Goal: Transaction & Acquisition: Purchase product/service

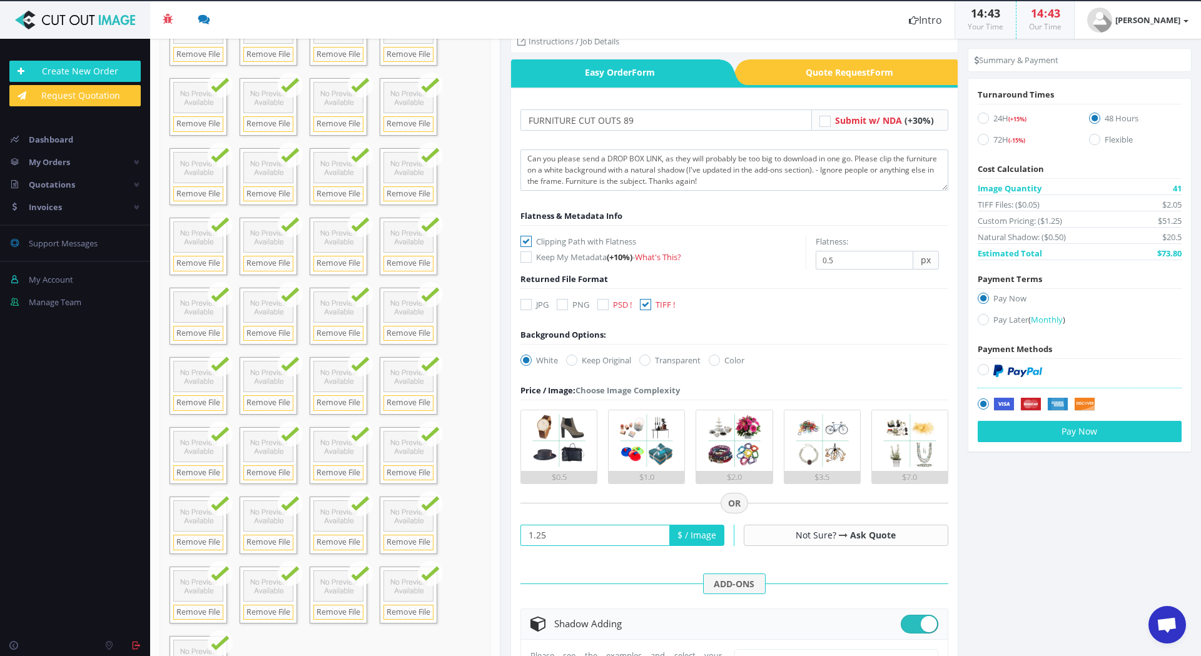
scroll to position [167, 0]
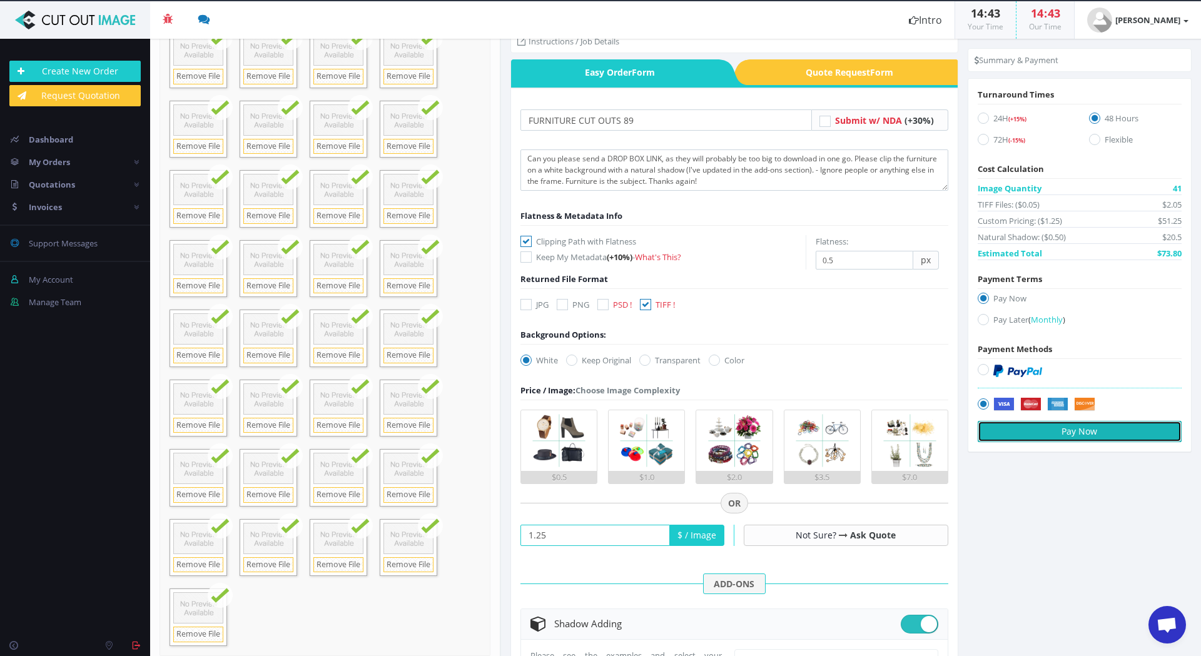
click at [1128, 435] on button "Pay Now" at bounding box center [1079, 431] width 204 height 21
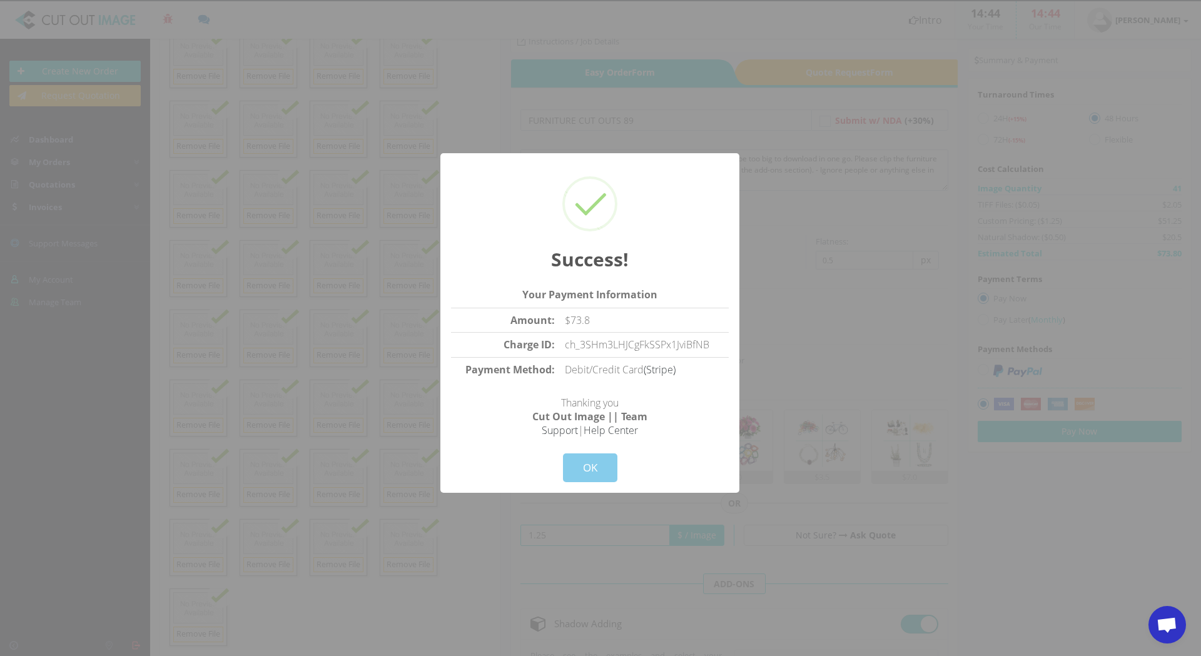
click at [585, 471] on button "OK" at bounding box center [590, 467] width 54 height 29
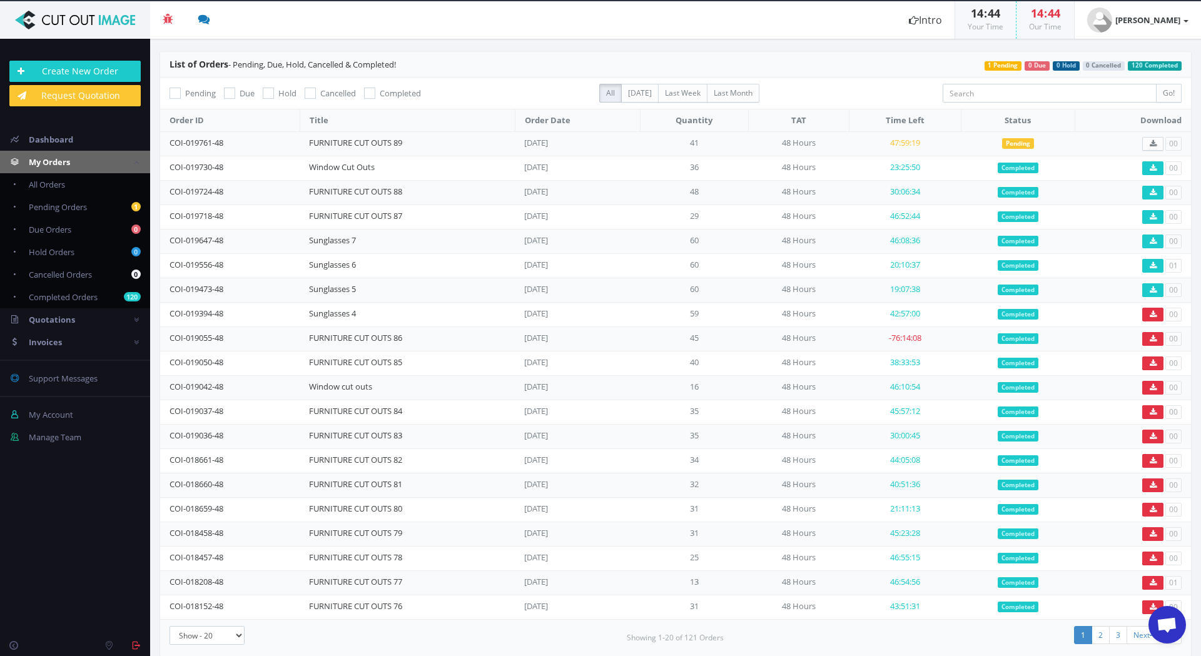
scroll to position [1782, 0]
click at [376, 146] on link "FURNITURE CUT OUTS 89" at bounding box center [355, 142] width 93 height 11
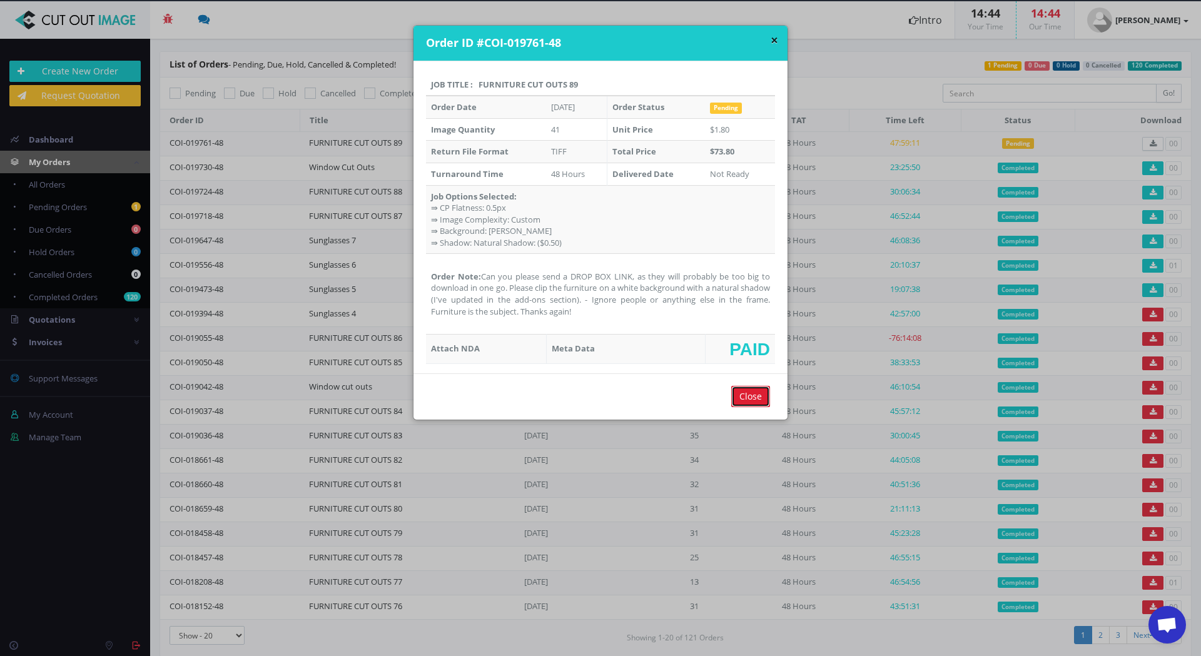
click at [752, 398] on input "Close" at bounding box center [750, 396] width 39 height 21
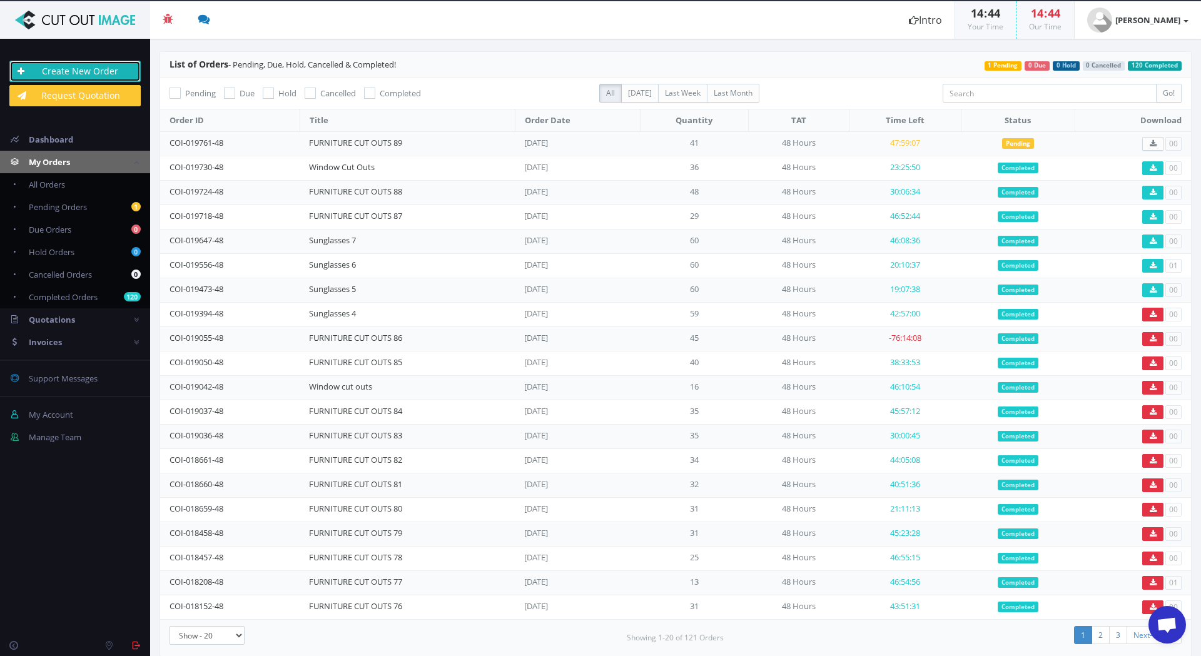
click at [113, 74] on link "Create New Order" at bounding box center [74, 71] width 131 height 21
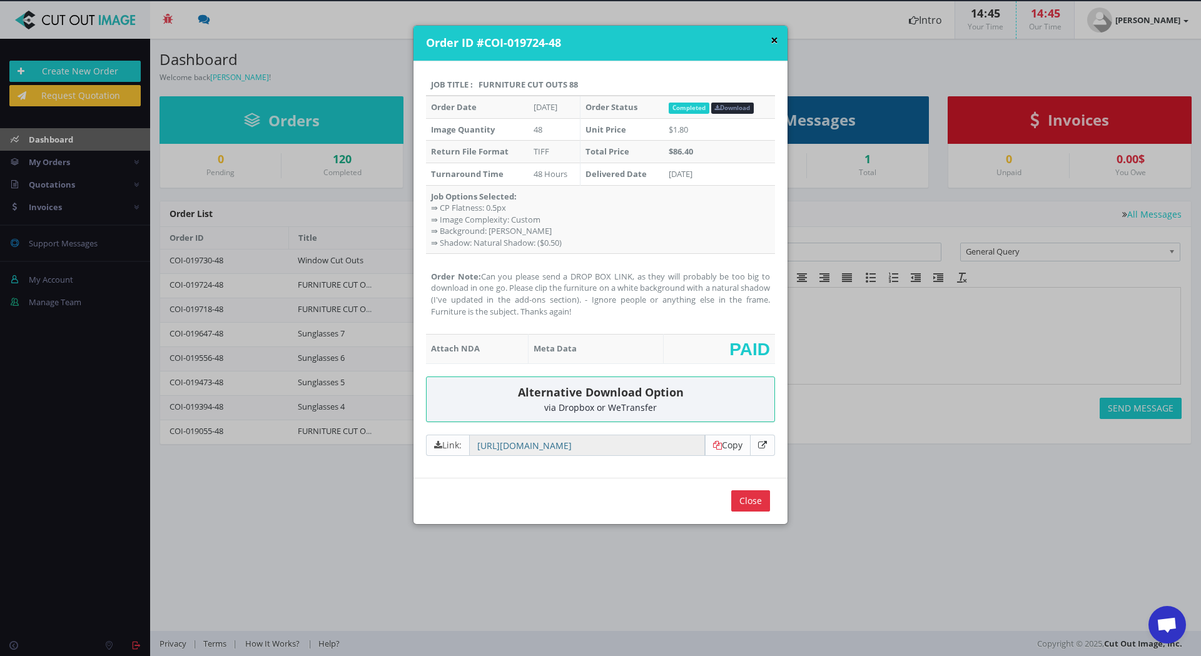
scroll to position [1782, 0]
click at [770, 40] on button "×" at bounding box center [774, 40] width 8 height 13
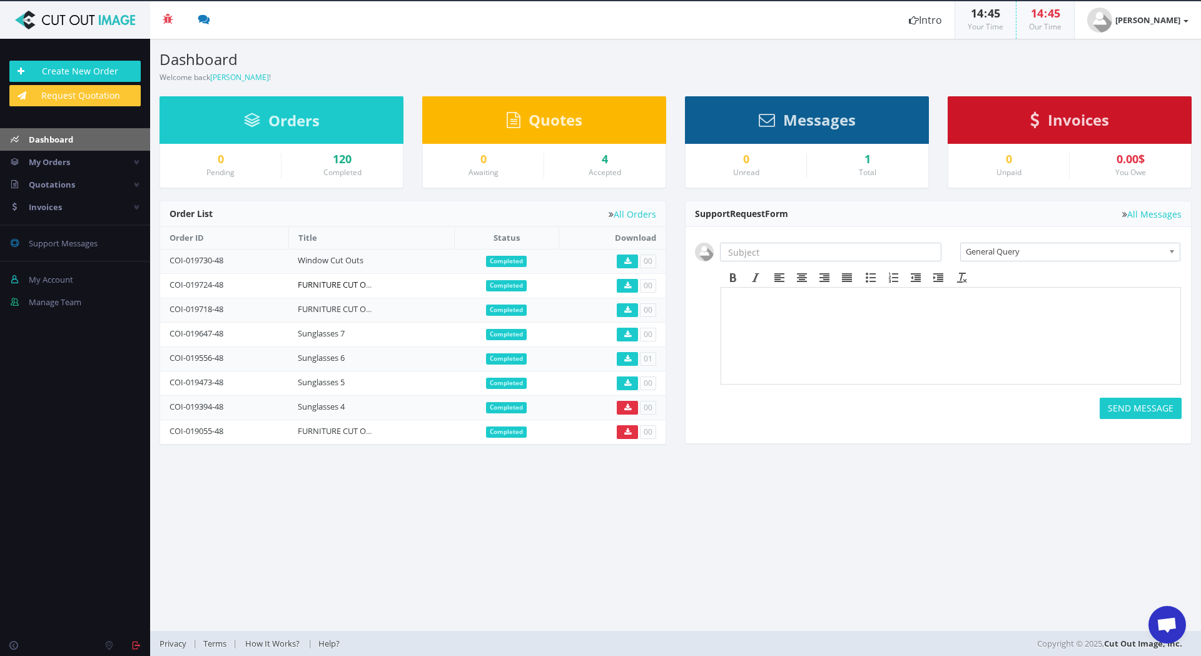
click at [321, 283] on link "FURNITURE CUT OUTS 88" at bounding box center [344, 284] width 93 height 11
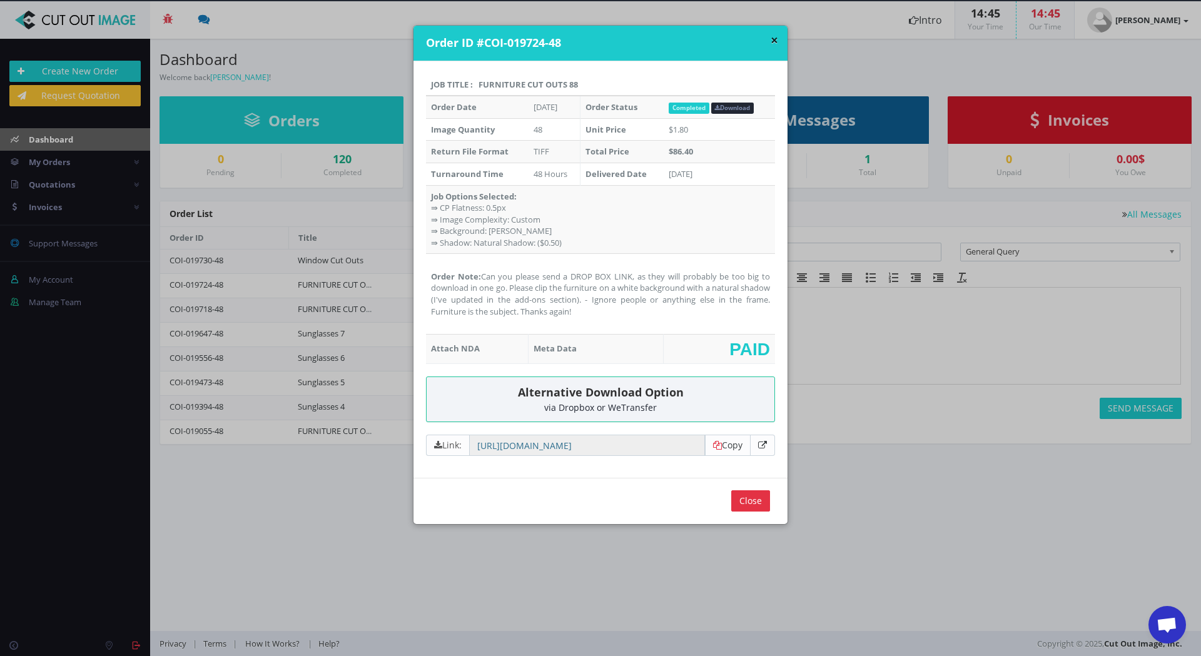
drag, startPoint x: 583, startPoint y: 83, endPoint x: 476, endPoint y: 84, distance: 107.6
click at [476, 84] on th "Job Title : FURNITURE CUT OUTS 88" at bounding box center [600, 85] width 349 height 23
copy th "FURNITURE CUT OUTS 88"
drag, startPoint x: 542, startPoint y: 298, endPoint x: 485, endPoint y: 280, distance: 59.5
click at [483, 280] on td "Order Note: Can you please send a DROP BOX LINK, as they will probably be too b…" at bounding box center [600, 294] width 349 height 80
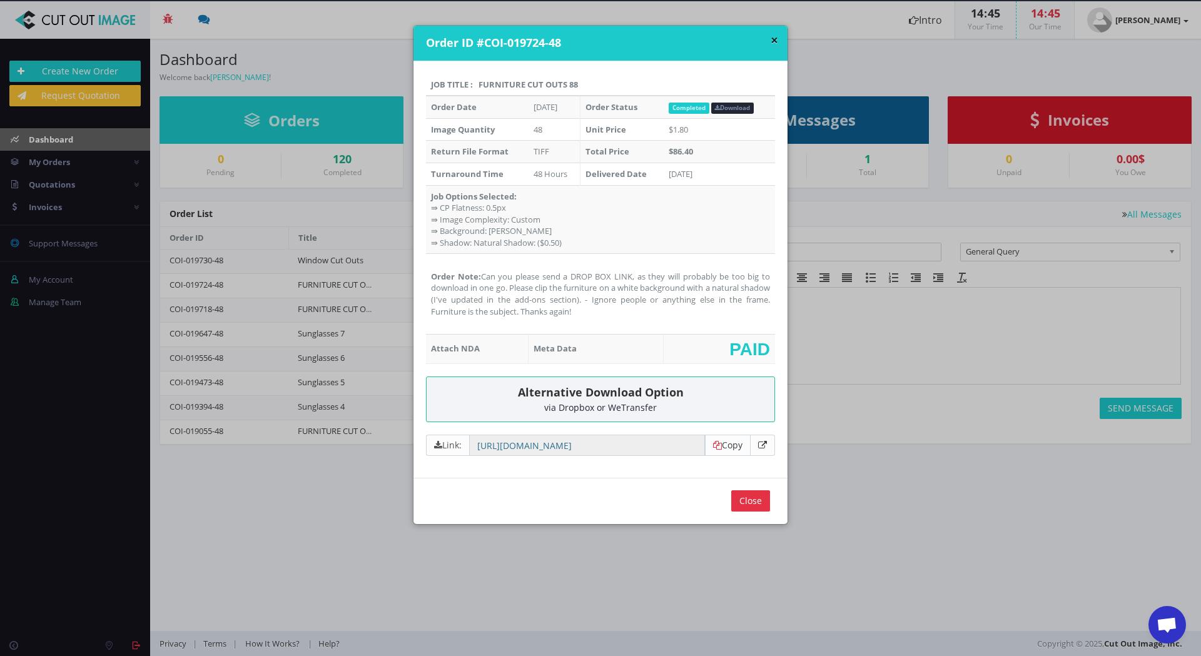
drag, startPoint x: 480, startPoint y: 274, endPoint x: 617, endPoint y: 315, distance: 143.4
click at [617, 315] on td "Order Note: Can you please send a DROP BOX LINK, as they will probably be too b…" at bounding box center [600, 294] width 349 height 80
copy td "Can you please send a DROP BOX LINK, as they will probably be too big to downlo…"
click at [773, 41] on button "×" at bounding box center [774, 40] width 8 height 13
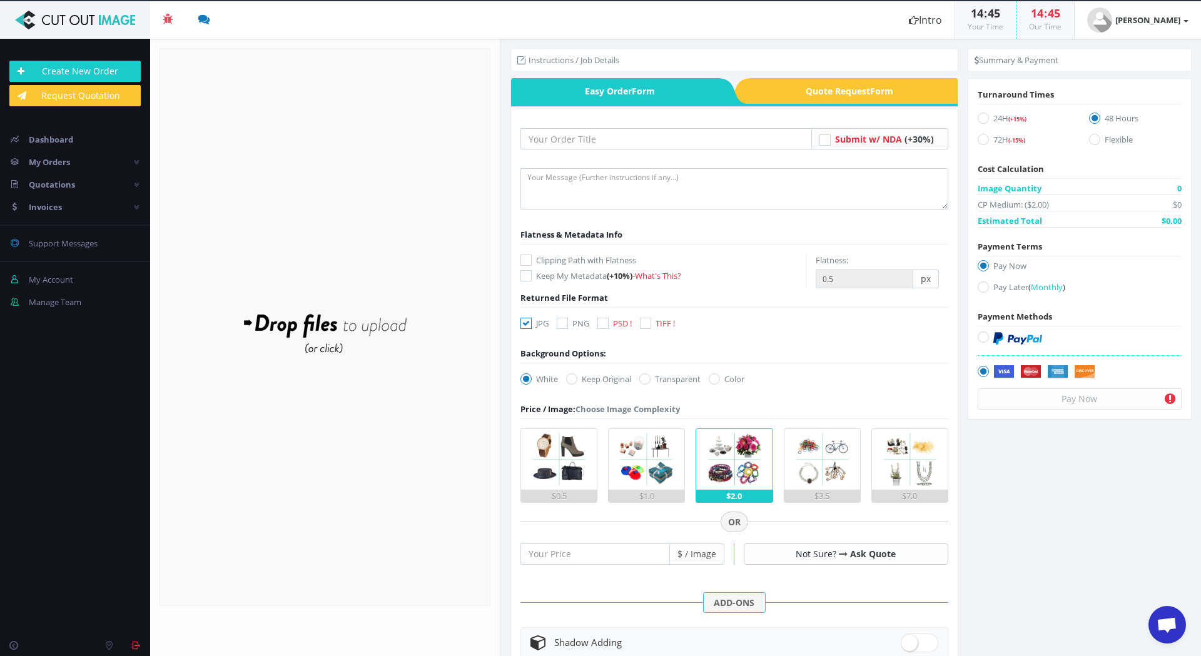
scroll to position [1782, 0]
click at [594, 139] on input "text" at bounding box center [665, 138] width 291 height 21
paste input "FURNITURE CUT OUTS 88"
type input "FURNITURE CUT OUTS 90"
click at [577, 186] on textarea at bounding box center [734, 188] width 428 height 41
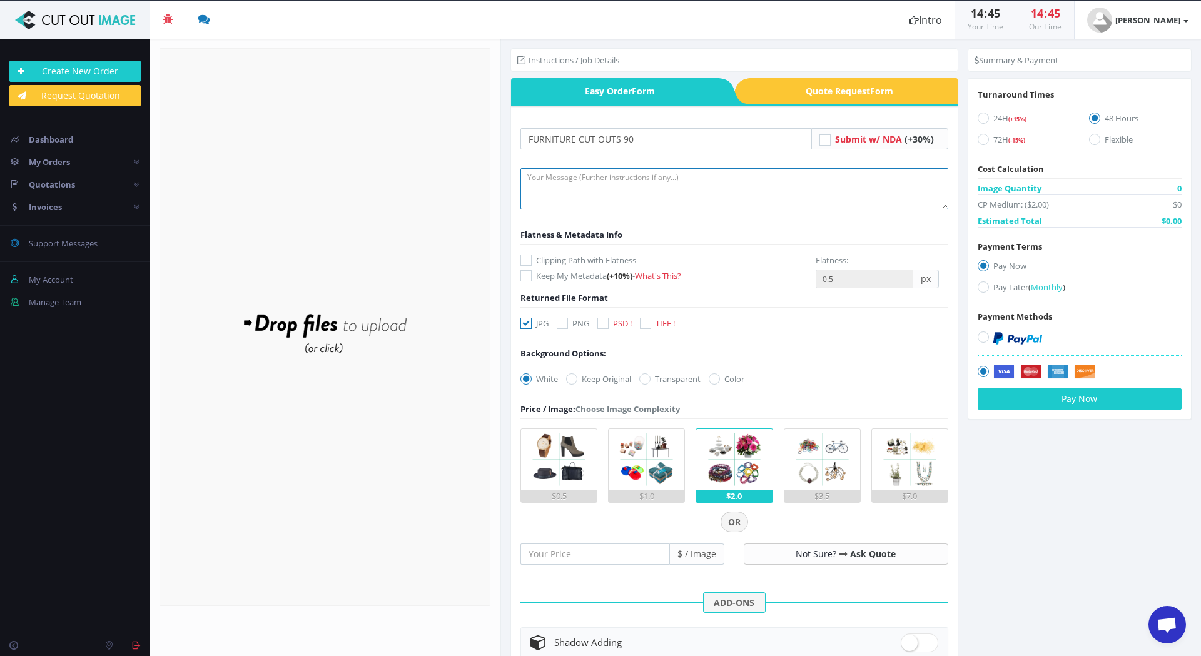
paste textarea "Can you please send a DROP BOX LINK, as they will probably be too big to downlo…"
type textarea "Can you please send a DROP BOX LINK, as they will probably be too big to downlo…"
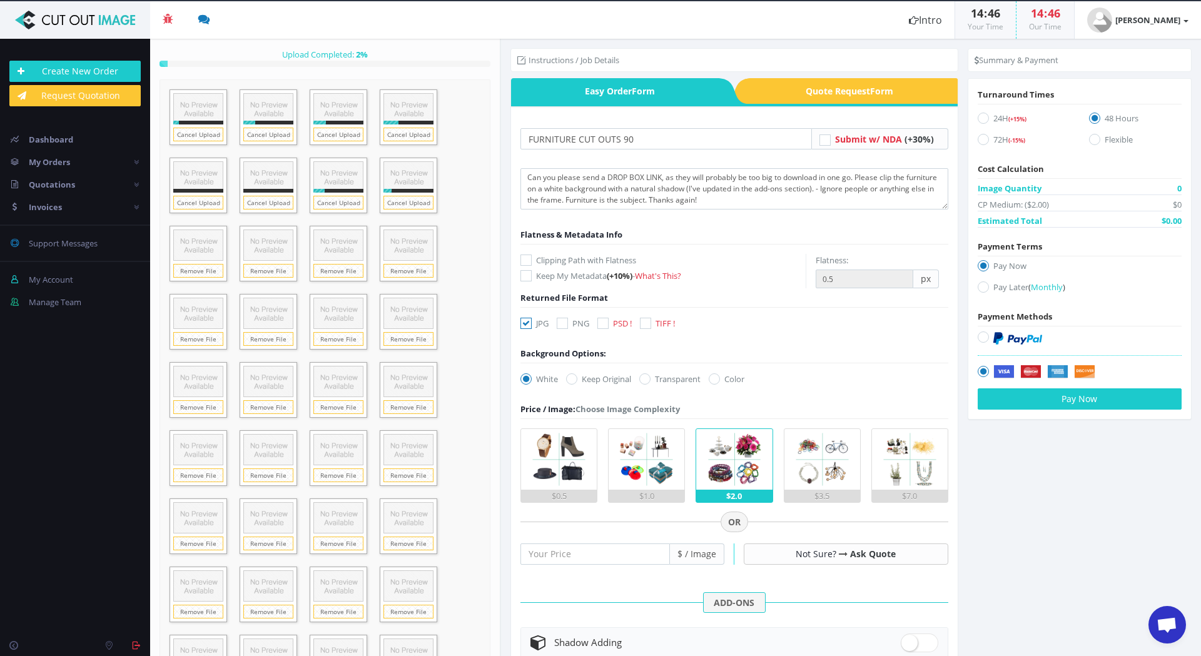
click at [526, 260] on icon at bounding box center [525, 259] width 11 height 11
click at [526, 260] on input "Clipping Path with Flatness" at bounding box center [527, 260] width 8 height 8
checkbox input "true"
click at [525, 323] on icon at bounding box center [525, 323] width 11 height 11
click at [525, 323] on input "JPG" at bounding box center [527, 324] width 8 height 8
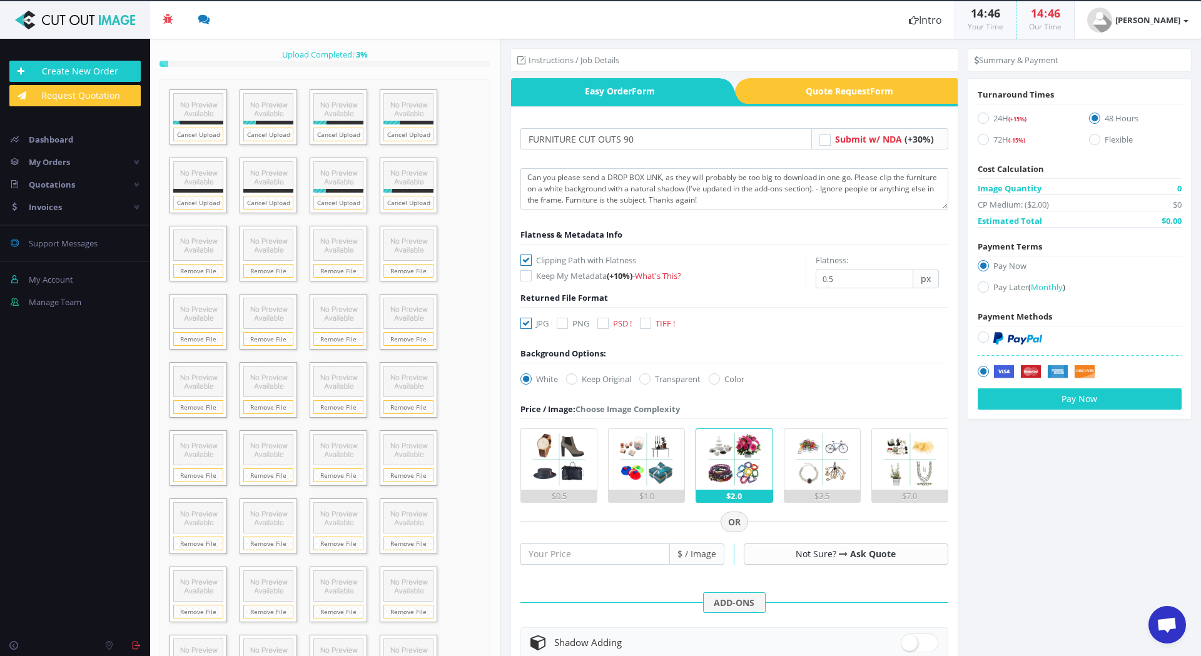
checkbox input "false"
click at [641, 320] on div "JPG PNG PSD ! TIFF !" at bounding box center [600, 326] width 179 height 18
click at [647, 321] on icon at bounding box center [645, 323] width 11 height 11
click at [647, 321] on input "TIFF !" at bounding box center [647, 324] width 8 height 8
checkbox input "true"
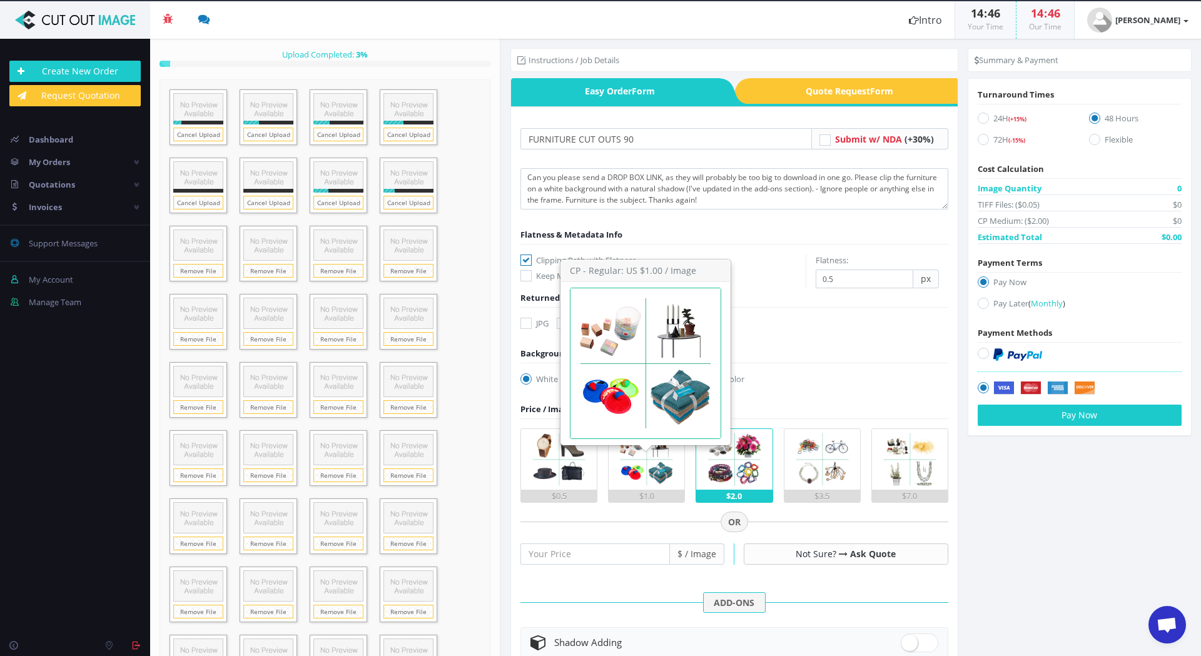
click at [630, 477] on img at bounding box center [646, 459] width 61 height 61
click at [0, 0] on input "$1.0" at bounding box center [0, 0] width 0 height 0
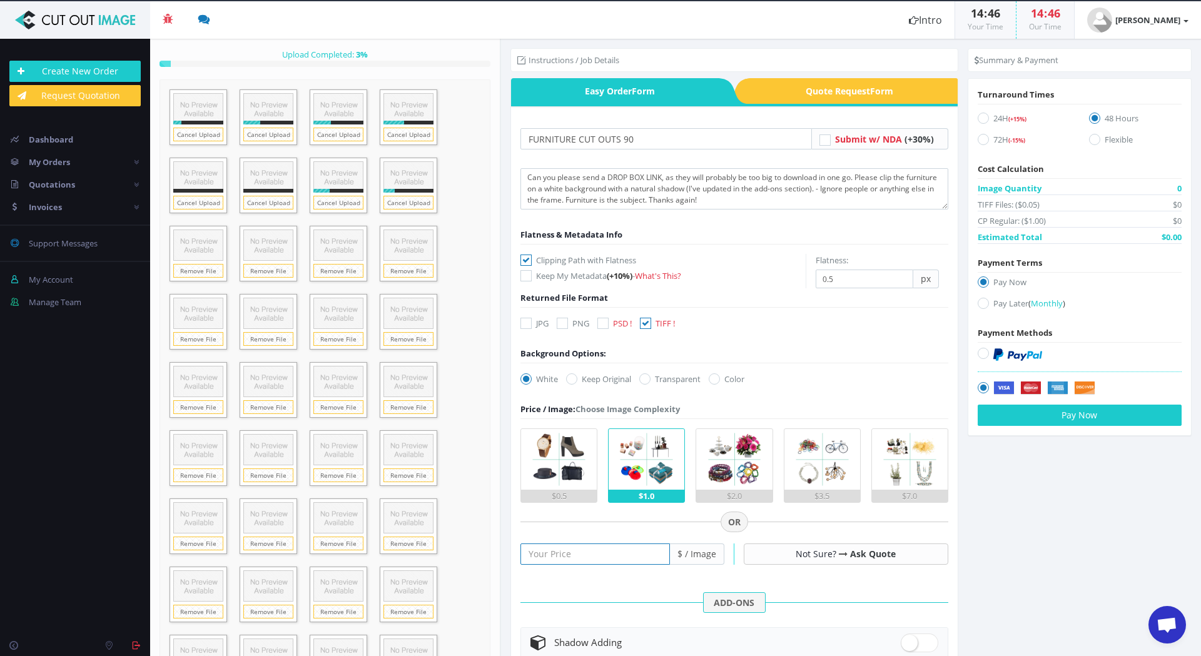
click at [611, 558] on input "number" at bounding box center [594, 553] width 149 height 21
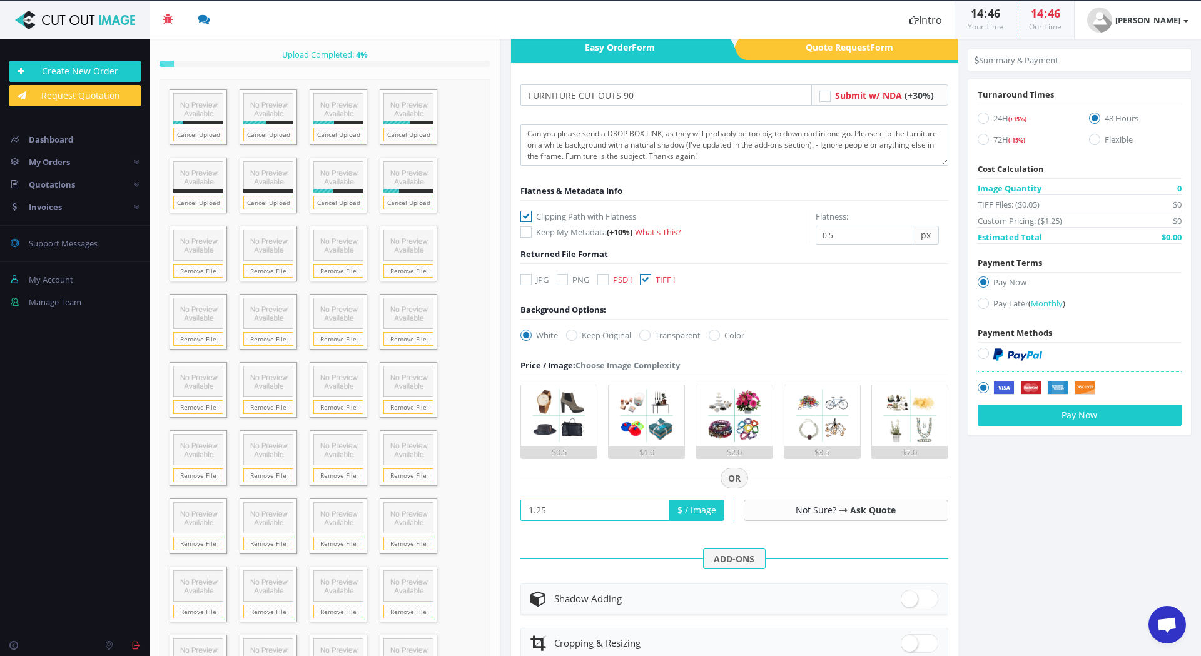
scroll to position [125, 0]
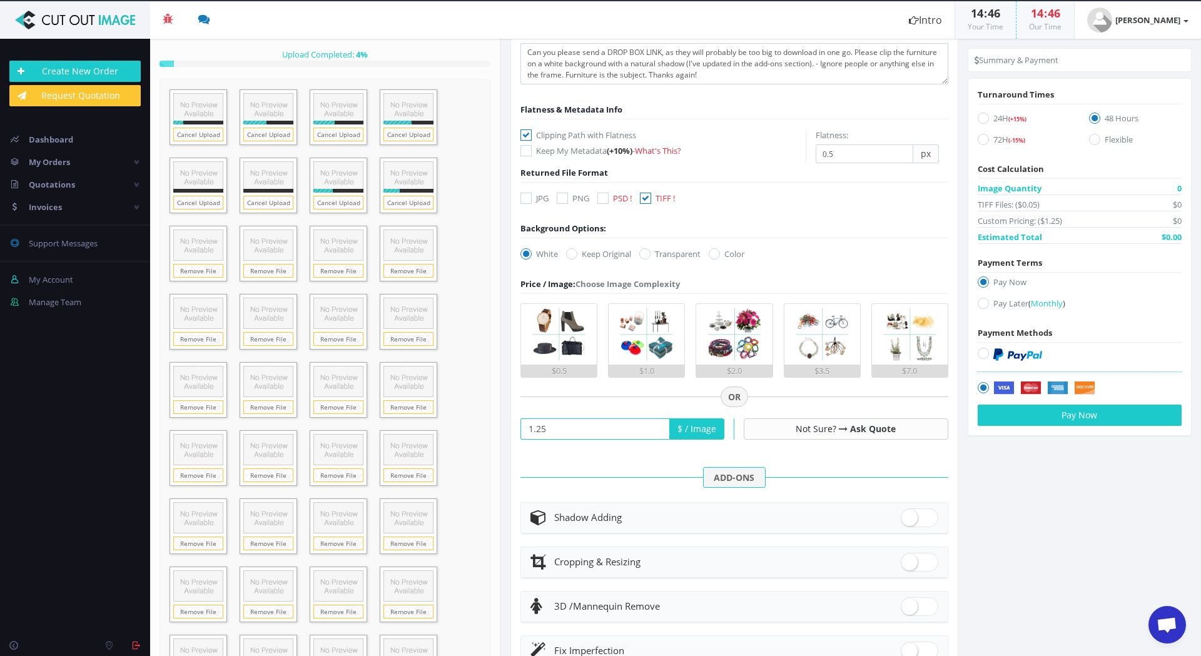
type input "1.25"
click at [922, 513] on span at bounding box center [919, 517] width 38 height 19
click at [909, 513] on input "checkbox" at bounding box center [904, 515] width 8 height 8
checkbox input "true"
radio input "true"
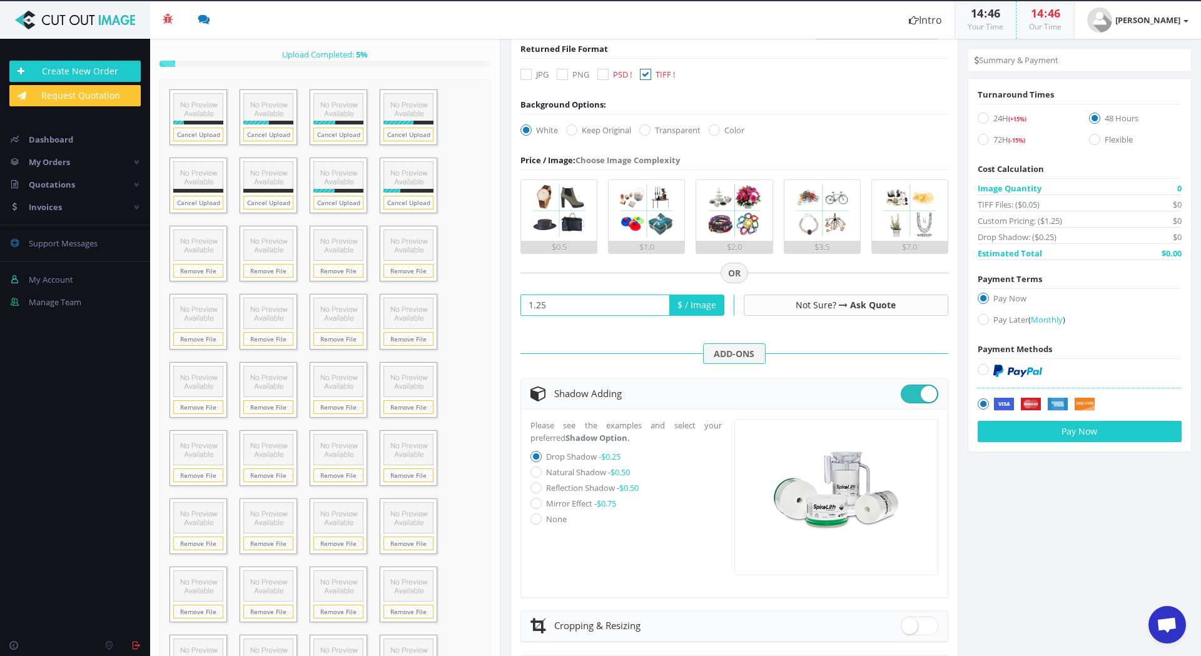
scroll to position [250, 0]
click at [536, 468] on icon at bounding box center [535, 470] width 11 height 11
click at [536, 468] on input "Natural Shadow - $0.50" at bounding box center [537, 471] width 8 height 8
radio input "true"
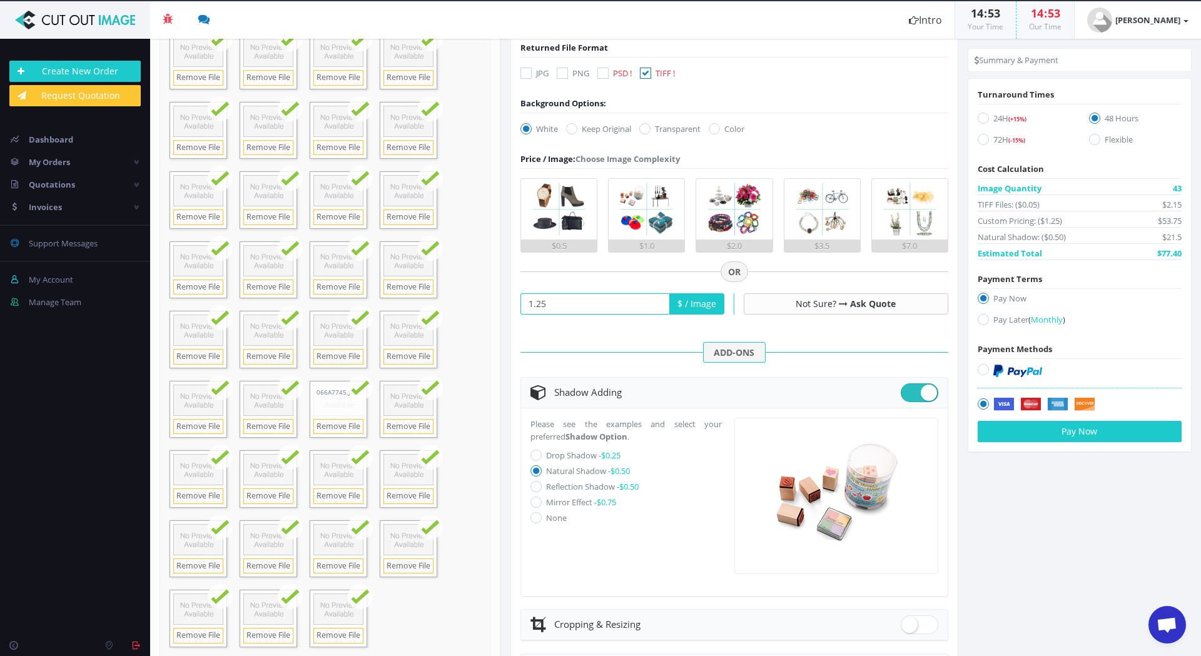
scroll to position [167, 0]
click at [1054, 427] on button "Pay Now" at bounding box center [1079, 431] width 204 height 21
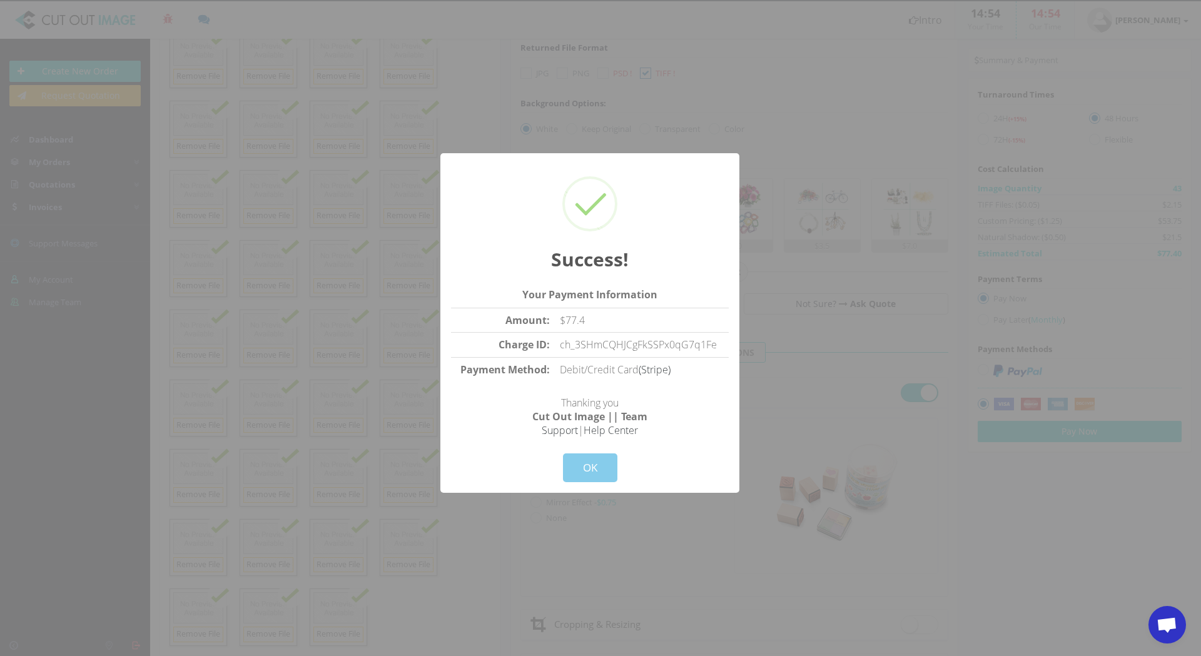
click at [600, 470] on button "OK" at bounding box center [590, 467] width 54 height 29
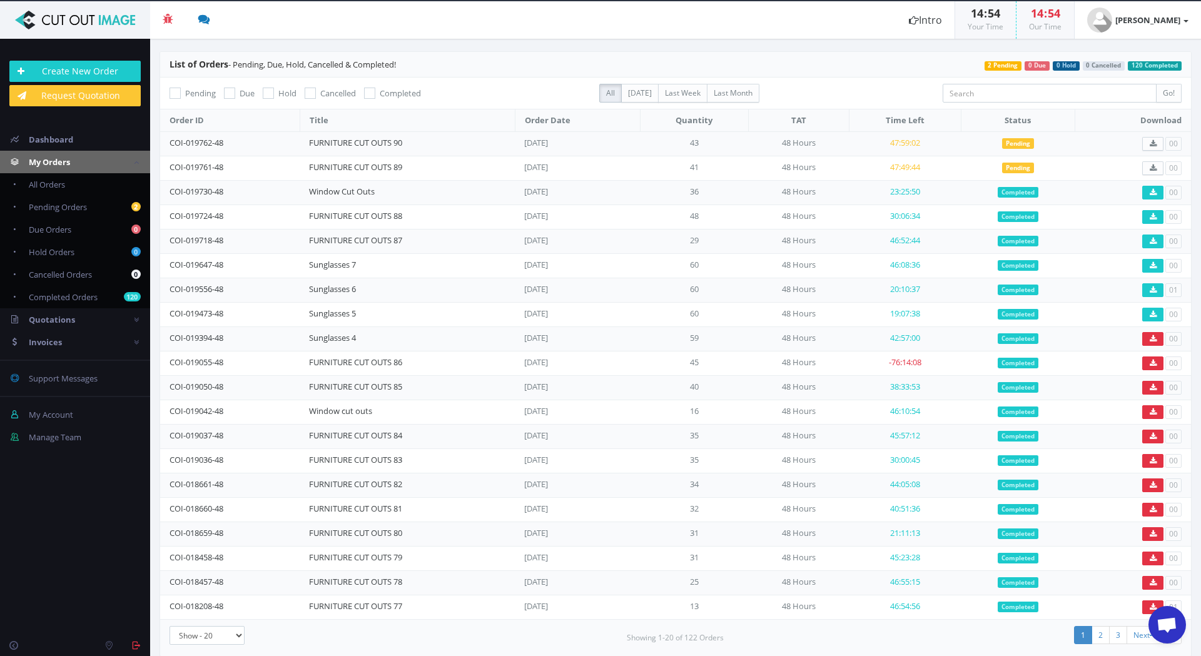
scroll to position [1782, 0]
click at [83, 66] on link "Create New Order" at bounding box center [74, 71] width 131 height 21
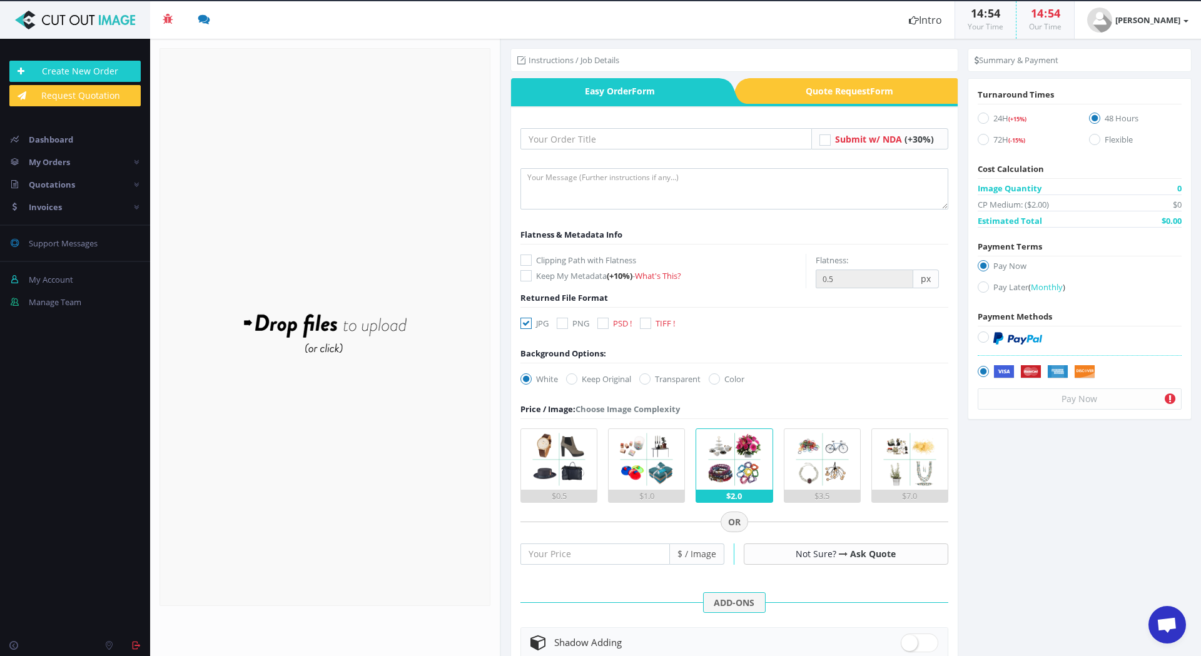
scroll to position [1782, 0]
click at [565, 139] on input "text" at bounding box center [665, 138] width 291 height 21
click at [647, 144] on input "FURNITURE CUT OUTS 89" at bounding box center [665, 138] width 291 height 21
type input "FURNITURE CUT OUTS 91"
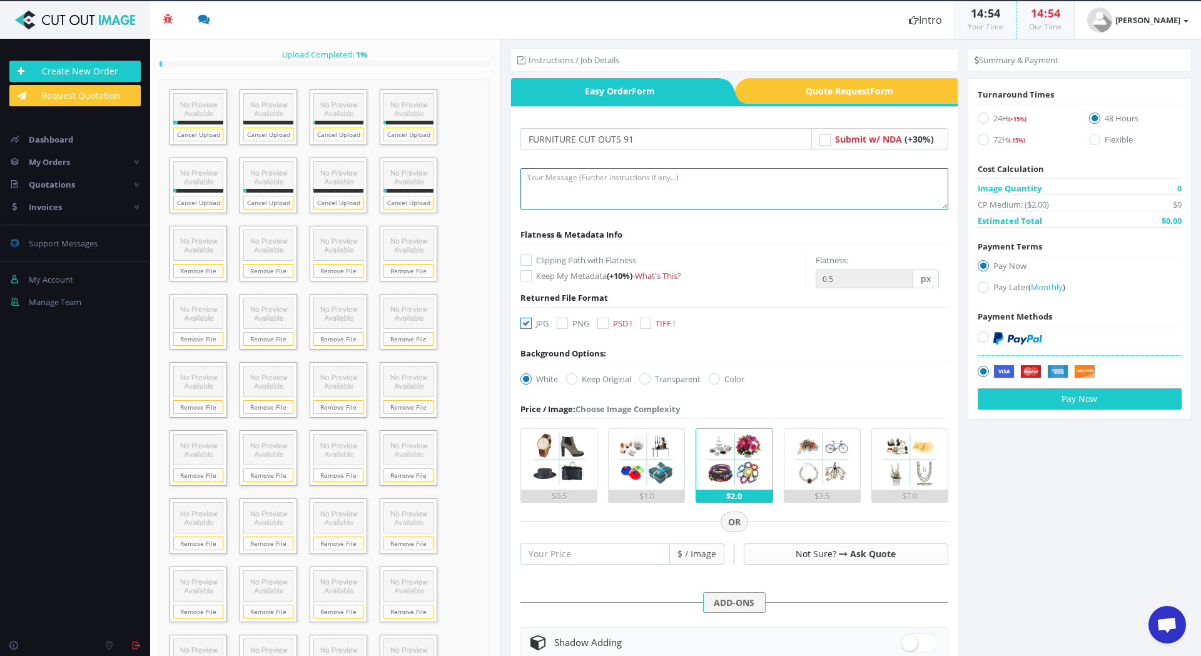
click at [571, 174] on textarea at bounding box center [734, 188] width 428 height 41
paste textarea "Can you please send a DROP BOX LINK, as they will probably be too big to downlo…"
click at [702, 198] on textarea "Can you please send a DROP BOX LINK, as they will probably be too big to downlo…" at bounding box center [734, 188] width 428 height 41
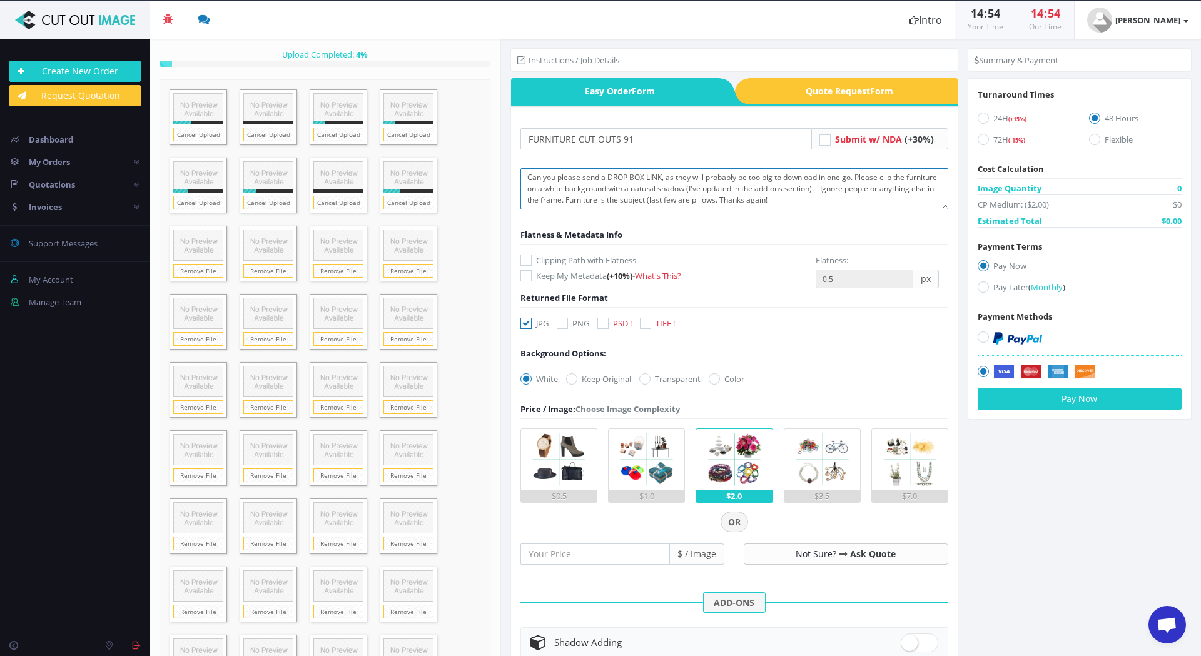
drag, startPoint x: 749, startPoint y: 199, endPoint x: 728, endPoint y: 208, distance: 22.4
click at [707, 197] on textarea "Can you please send a DROP BOX LINK, as they will probably be too big to downlo…" at bounding box center [734, 188] width 428 height 41
click at [709, 197] on textarea "Can you please send a DROP BOX LINK, as they will probably be too big to downlo…" at bounding box center [734, 188] width 428 height 41
type textarea "Can you please send a DROP BOX LINK, as they will probably be too big to downlo…"
click at [530, 261] on icon at bounding box center [525, 259] width 11 height 11
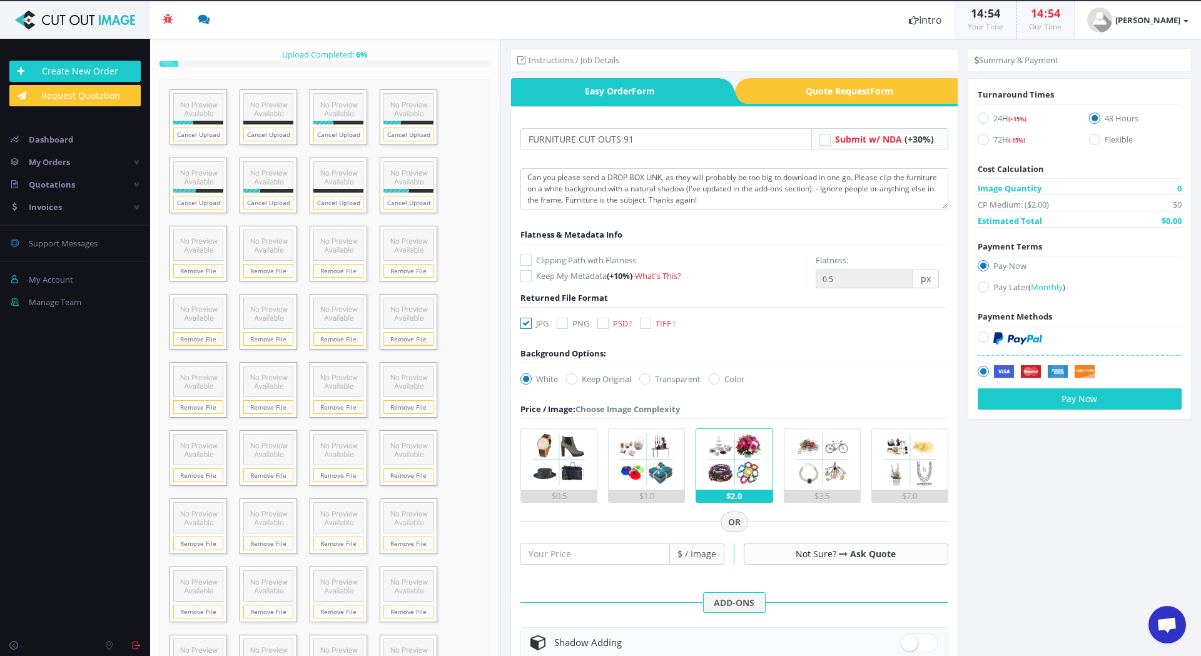
click at [530, 261] on input "Clipping Path with Flatness" at bounding box center [527, 260] width 8 height 8
checkbox input "true"
drag, startPoint x: 644, startPoint y: 322, endPoint x: 638, endPoint y: 327, distance: 8.0
click at [645, 322] on icon at bounding box center [645, 323] width 11 height 11
click at [645, 322] on input "TIFF !" at bounding box center [647, 324] width 8 height 8
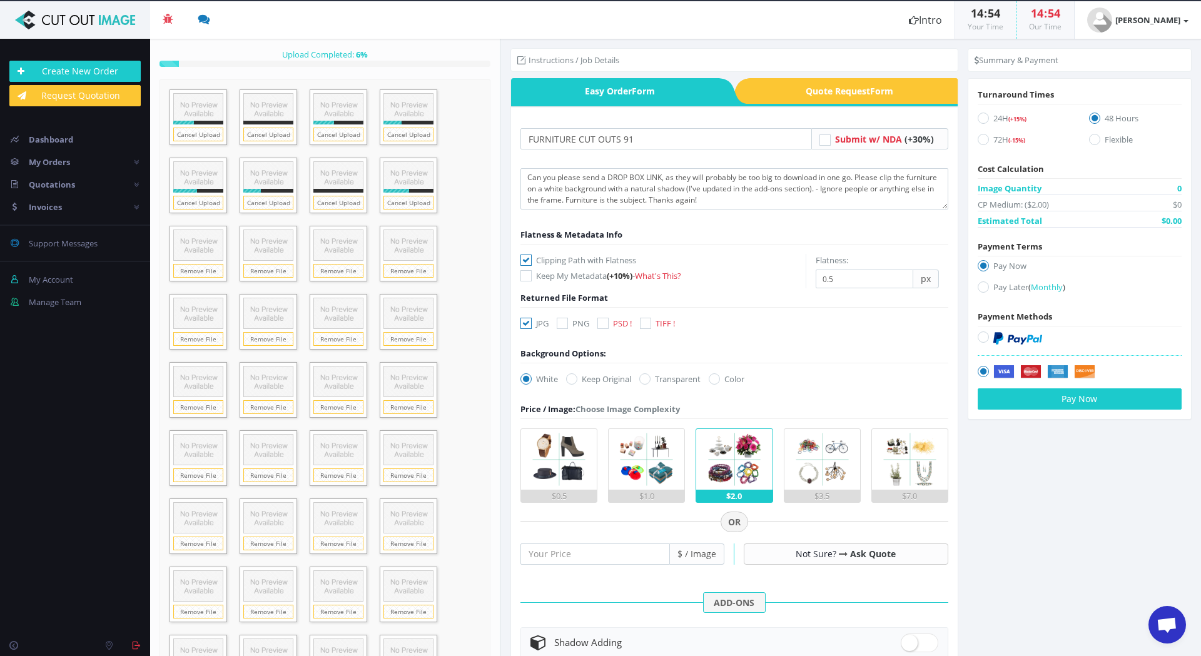
checkbox input "true"
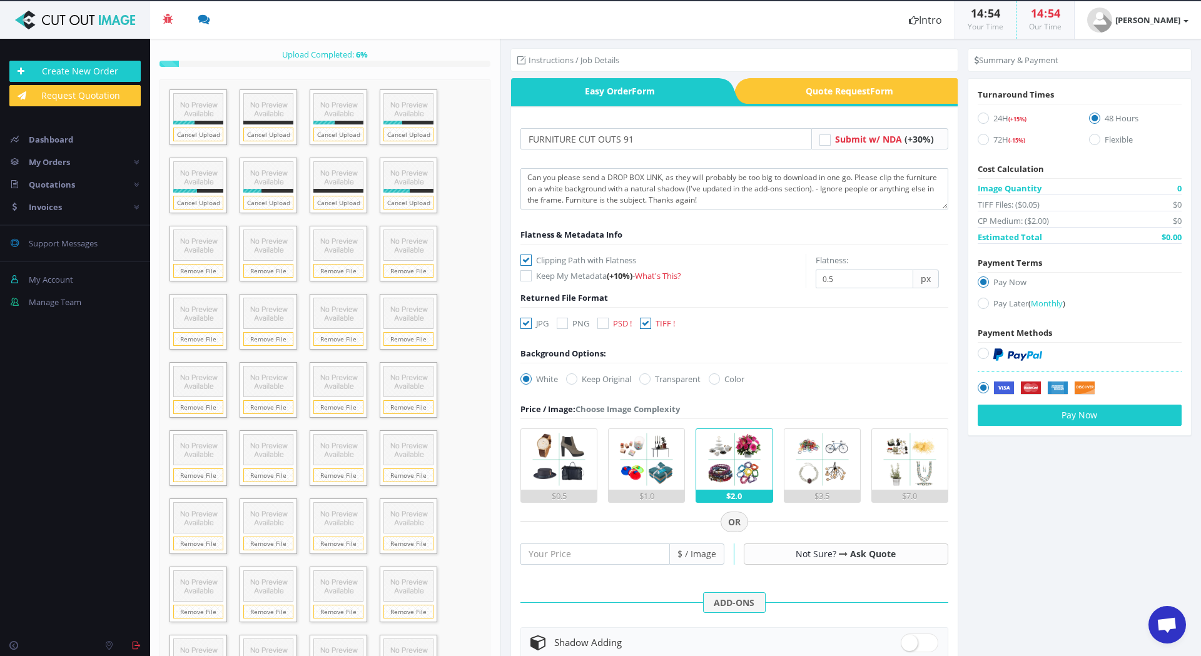
drag, startPoint x: 523, startPoint y: 323, endPoint x: 541, endPoint y: 335, distance: 22.0
click at [525, 323] on icon at bounding box center [525, 323] width 11 height 11
click at [525, 323] on input "JPG" at bounding box center [527, 324] width 8 height 8
checkbox input "false"
click at [596, 550] on input "number" at bounding box center [594, 553] width 149 height 21
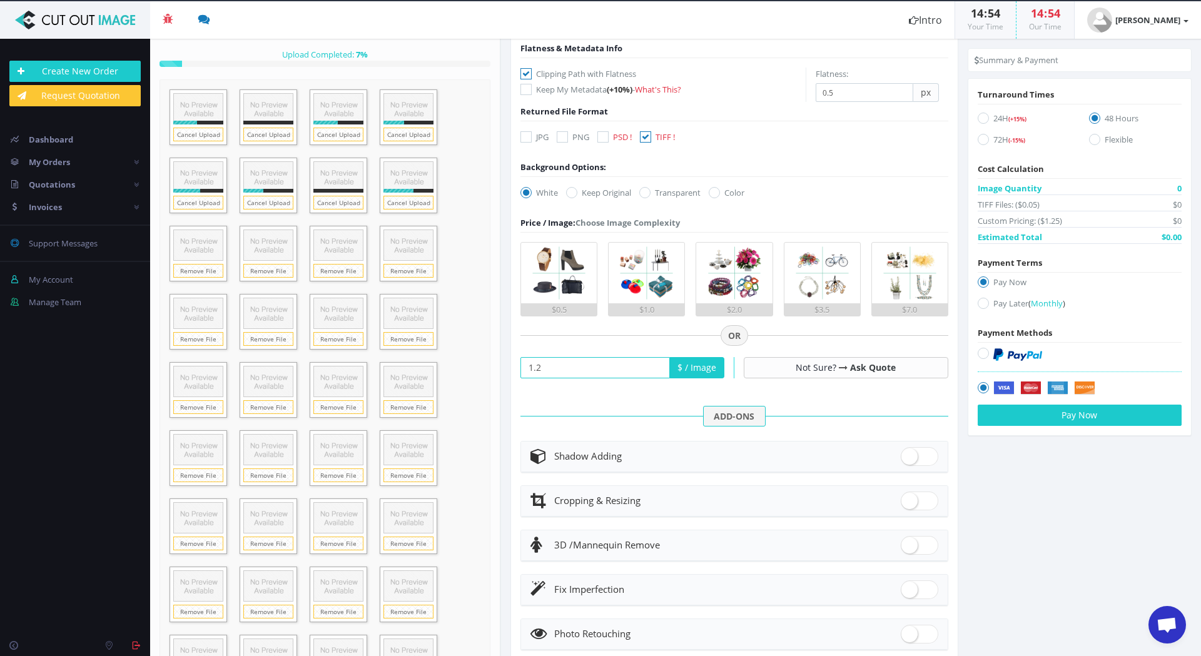
scroll to position [188, 0]
type input "1.2"
drag, startPoint x: 910, startPoint y: 455, endPoint x: 927, endPoint y: 466, distance: 20.6
click at [911, 455] on span at bounding box center [919, 455] width 38 height 19
click at [909, 455] on input "checkbox" at bounding box center [904, 452] width 8 height 8
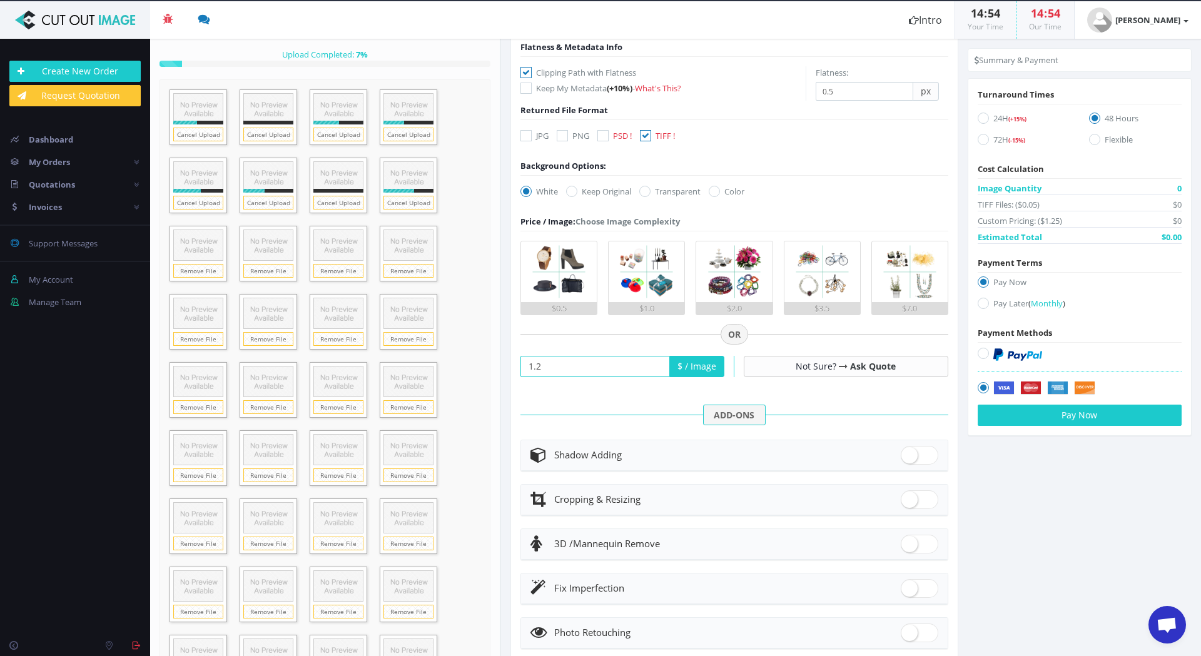
checkbox input "true"
radio input "true"
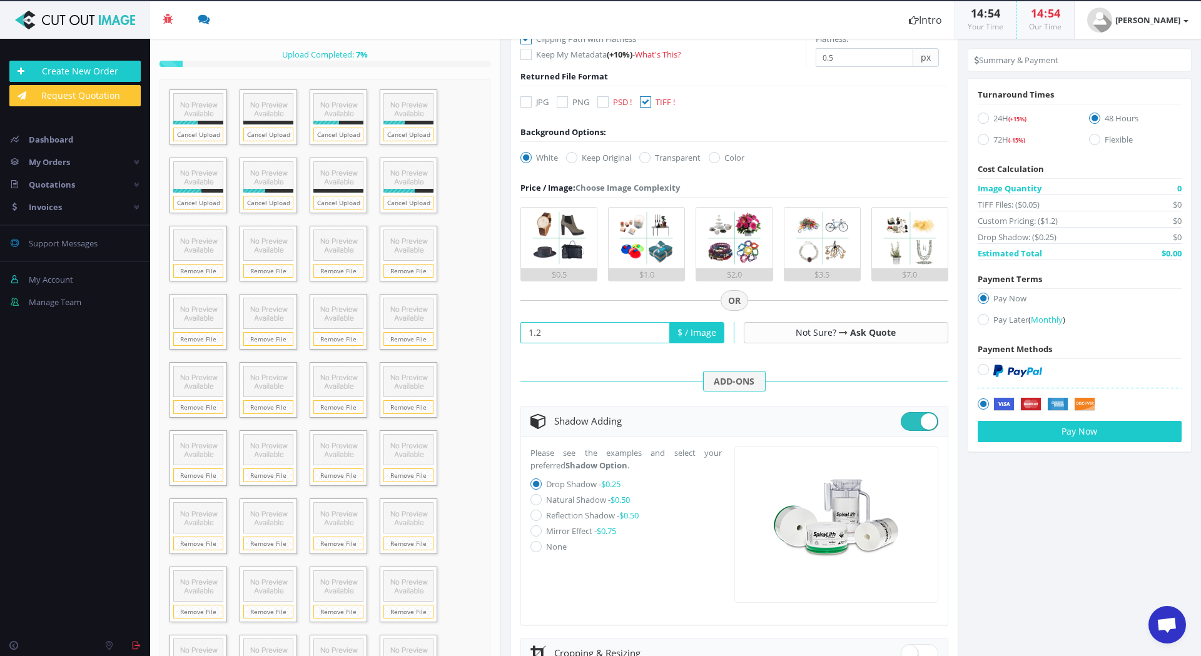
scroll to position [250, 0]
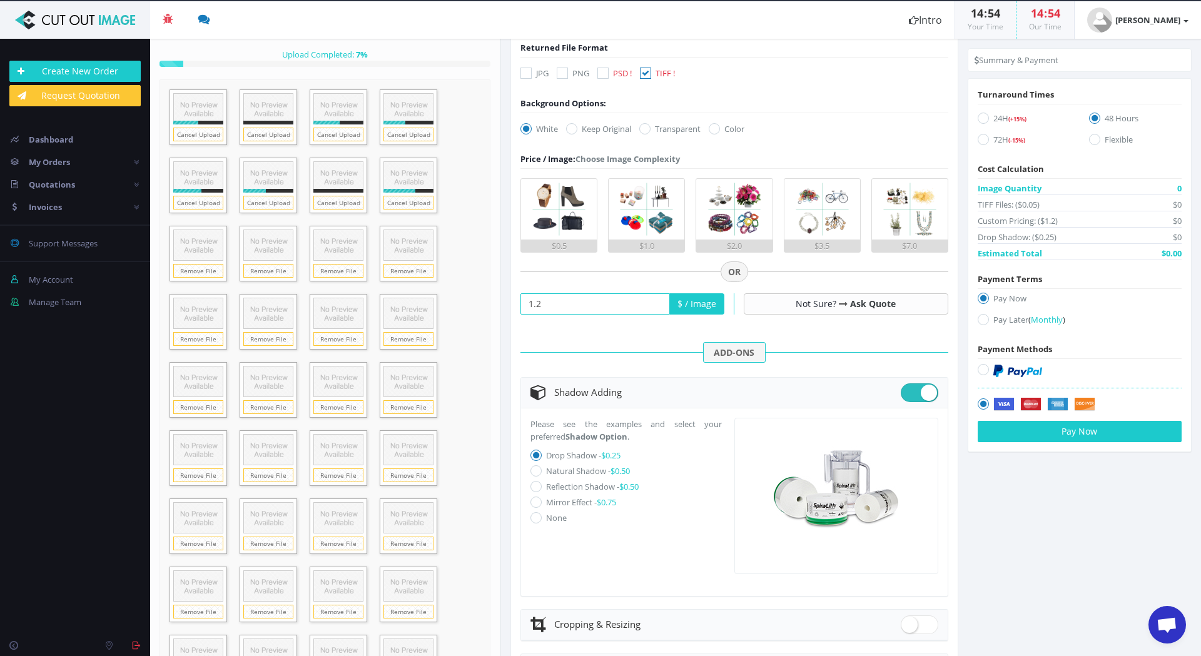
click at [537, 470] on icon at bounding box center [535, 470] width 11 height 11
click at [537, 470] on input "Natural Shadow - $0.50" at bounding box center [537, 471] width 8 height 8
radio input "true"
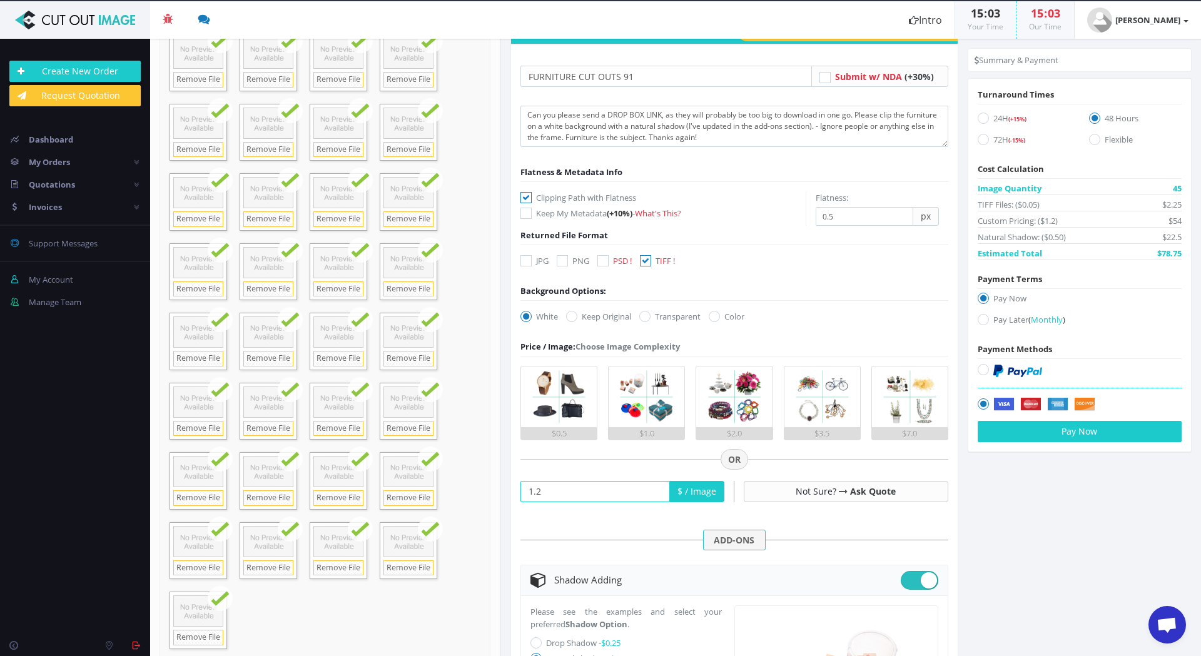
scroll to position [235, 0]
click at [1062, 438] on button "Pay Now" at bounding box center [1079, 431] width 204 height 21
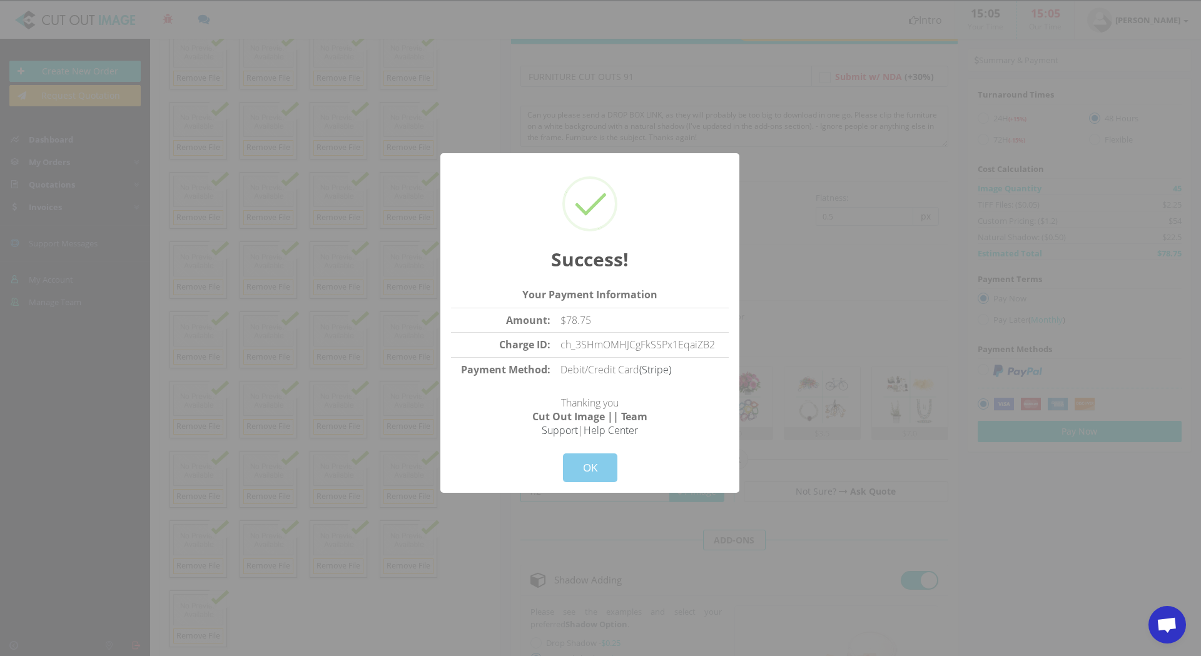
click at [595, 469] on button "OK" at bounding box center [590, 467] width 54 height 29
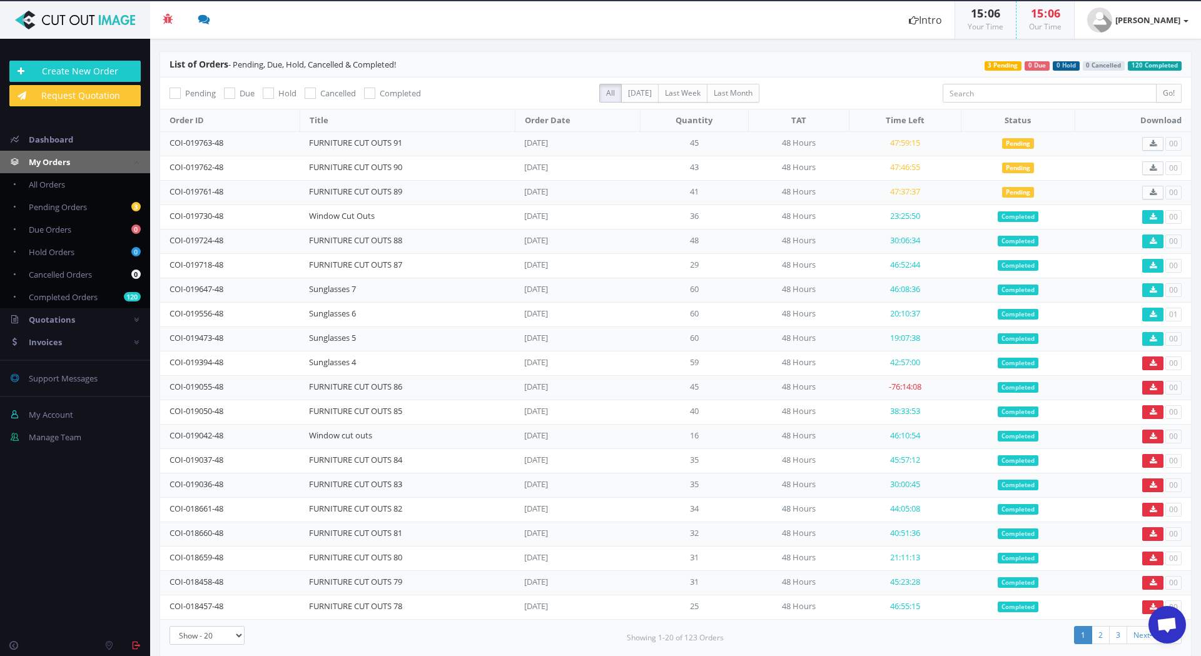
scroll to position [1782, 0]
click at [1160, 625] on span "Open chat" at bounding box center [1166, 626] width 21 height 18
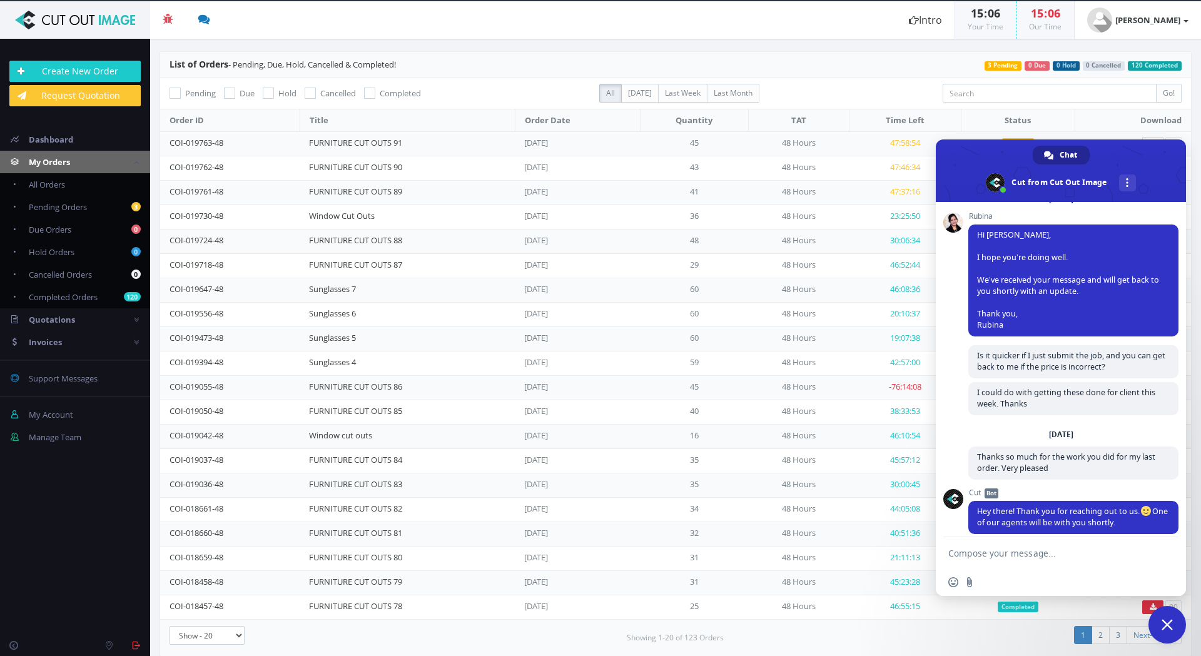
click at [1166, 624] on span "Close chat" at bounding box center [1166, 624] width 11 height 11
